Goal: Navigation & Orientation: Find specific page/section

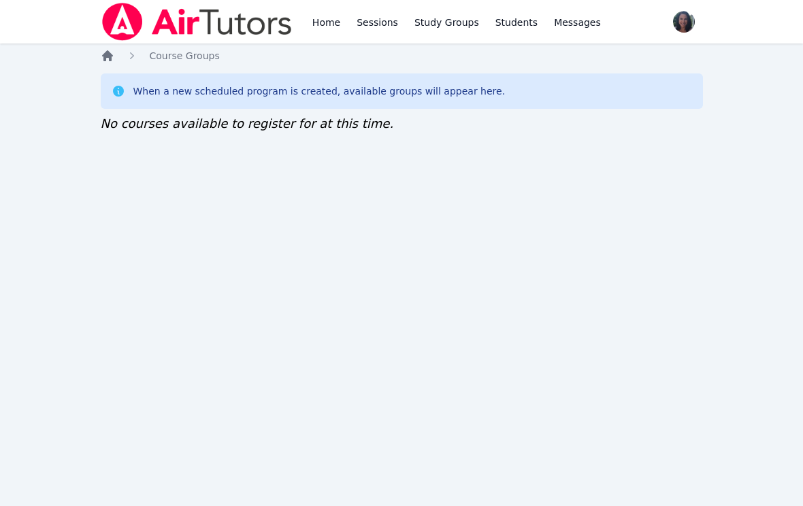
click at [103, 57] on icon "Breadcrumb" at bounding box center [107, 55] width 11 height 11
